Goal: Task Accomplishment & Management: Manage account settings

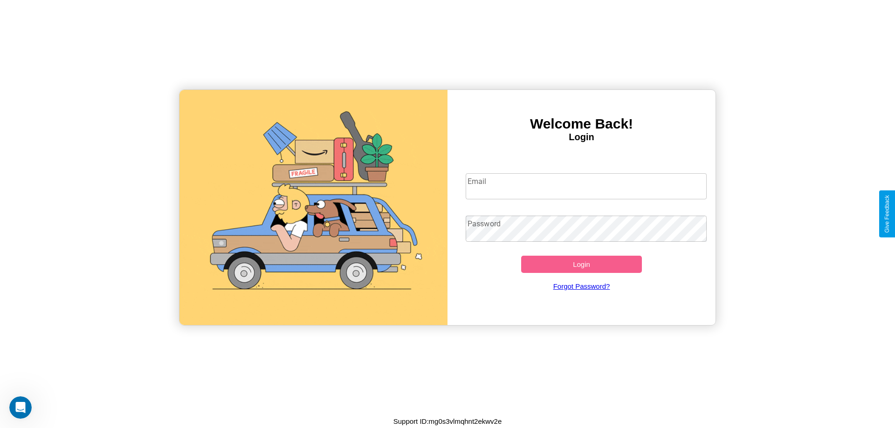
click at [586, 186] on input "Email" at bounding box center [586, 186] width 241 height 26
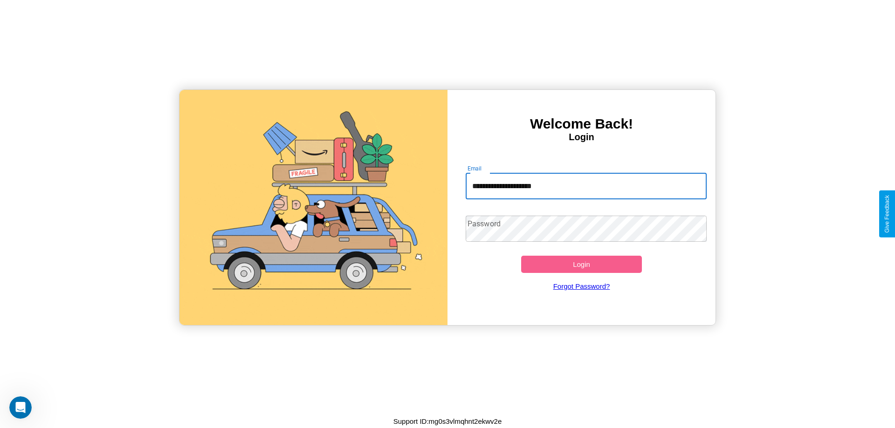
type input "**********"
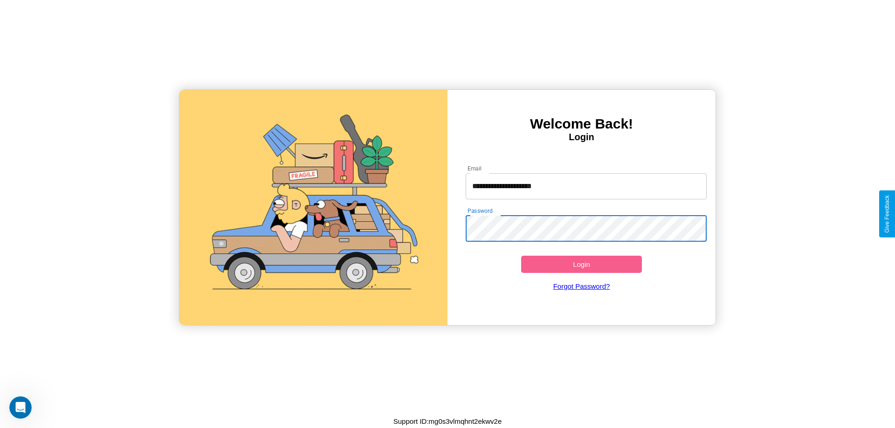
click at [581, 264] on button "Login" at bounding box center [581, 264] width 121 height 17
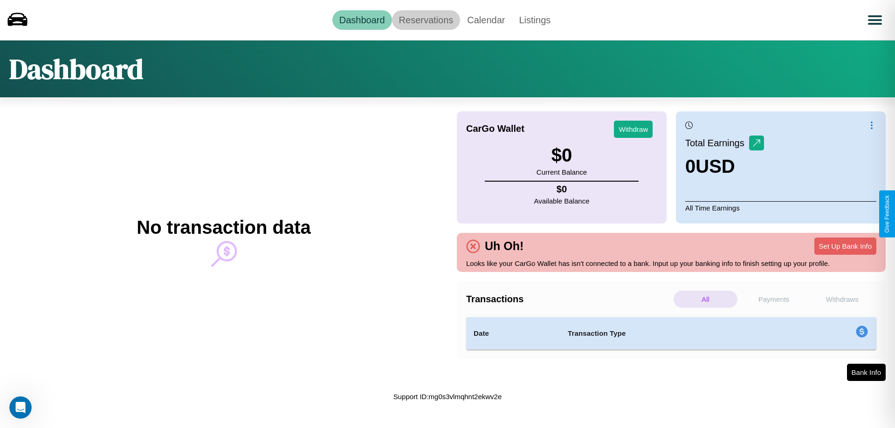
click at [426, 20] on link "Reservations" at bounding box center [426, 20] width 69 height 20
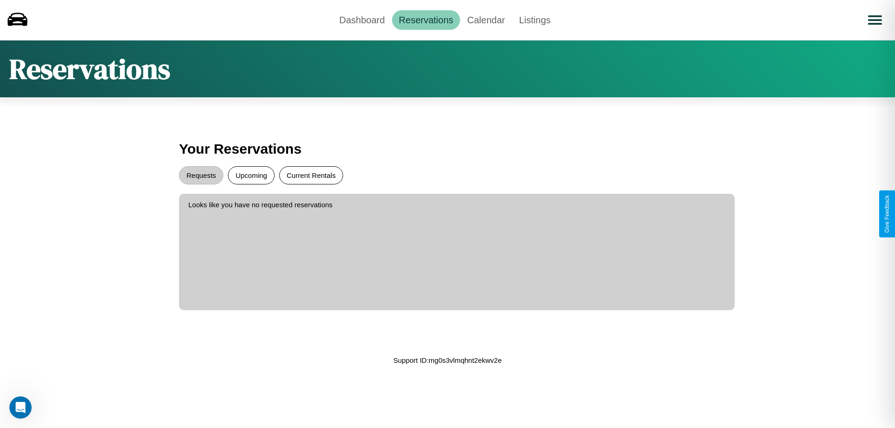
click at [311, 175] on button "Current Rentals" at bounding box center [311, 175] width 64 height 18
click at [251, 175] on button "Upcoming" at bounding box center [251, 175] width 47 height 18
click at [201, 175] on button "Requests" at bounding box center [201, 175] width 44 height 18
